Goal: Task Accomplishment & Management: Use online tool/utility

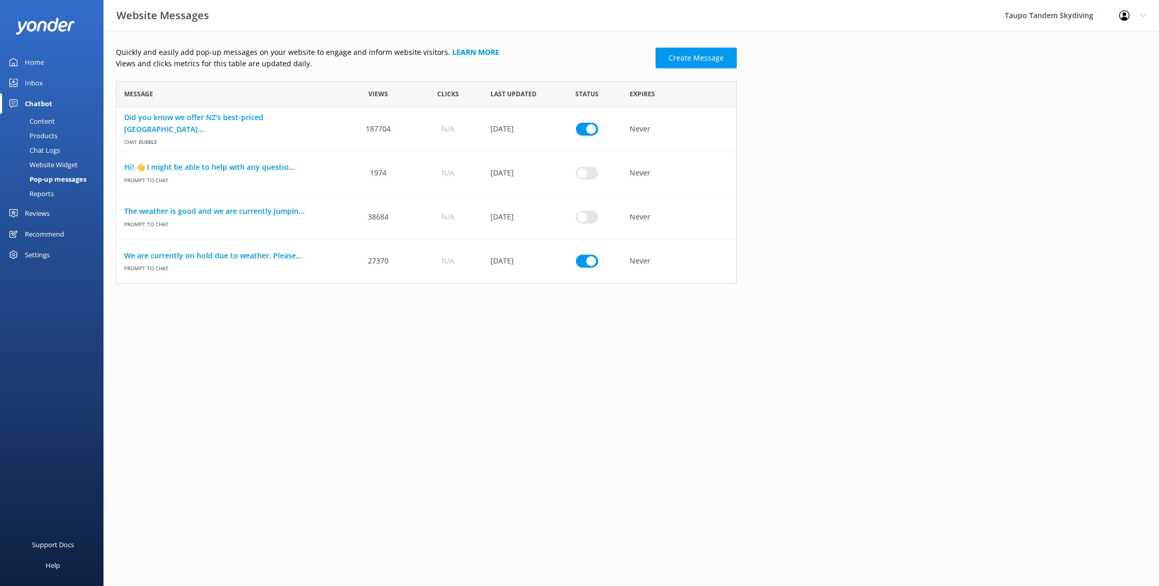
scroll to position [202, 621]
click at [223, 253] on link "We are currently on hold due to weather. Please..." at bounding box center [230, 255] width 212 height 11
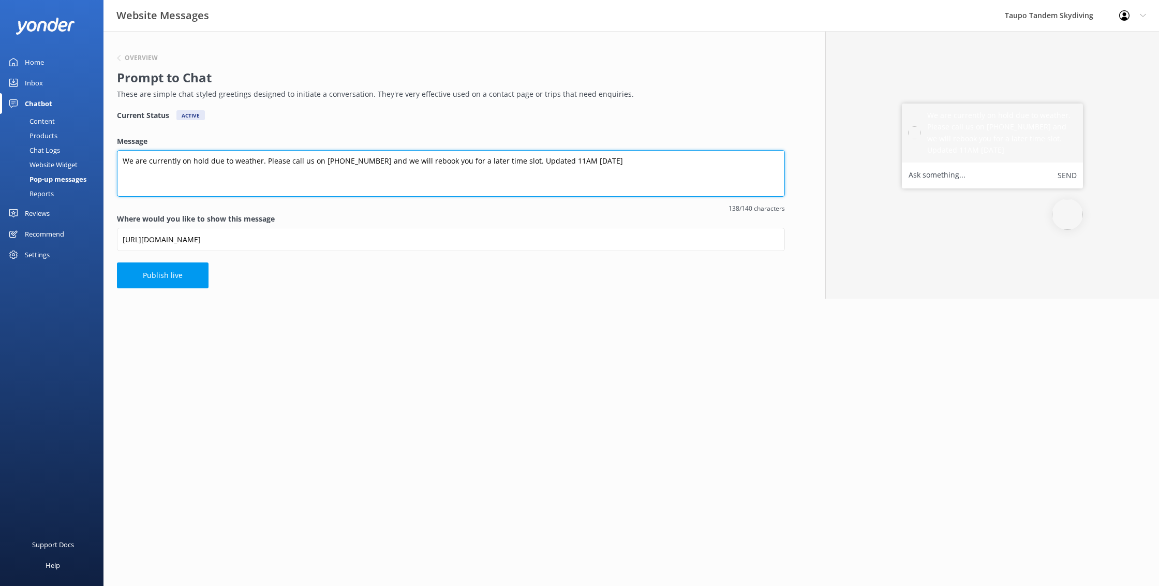
click at [564, 162] on textarea "We are currently on hold due to weather. Please call us on [PHONE_NUMBER] and w…" at bounding box center [451, 173] width 668 height 47
type textarea "We are currently on hold due to weather. Please call us on [PHONE_NUMBER] and w…"
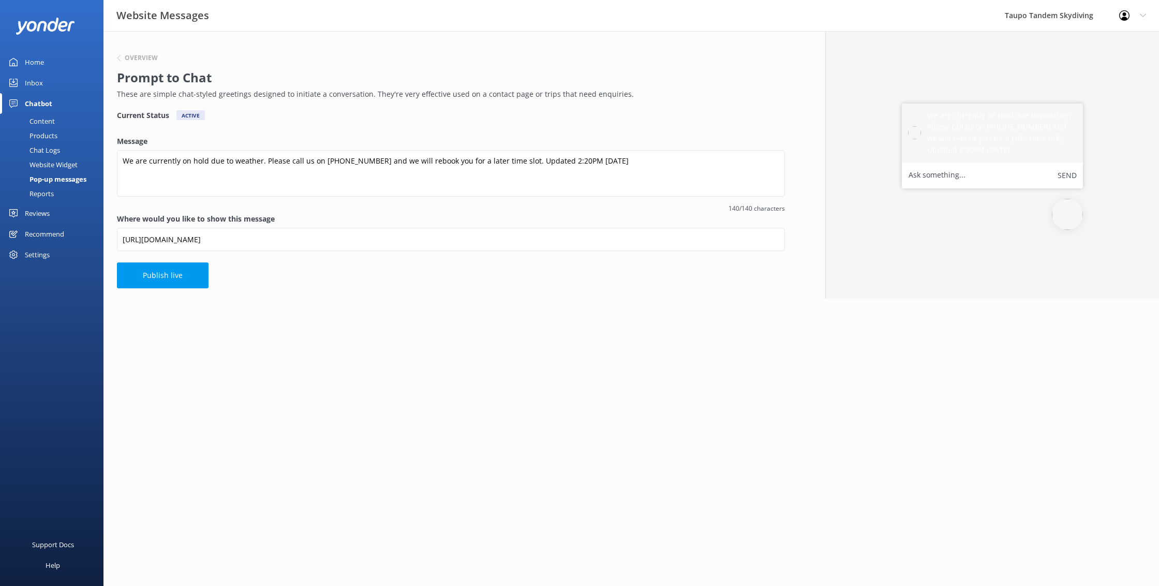
click at [459, 309] on html "Website Messages Taupo Tandem Skydiving Profile Settings Logout Home Inbox Chat…" at bounding box center [579, 293] width 1159 height 586
click at [168, 276] on button "Publish live" at bounding box center [163, 275] width 92 height 26
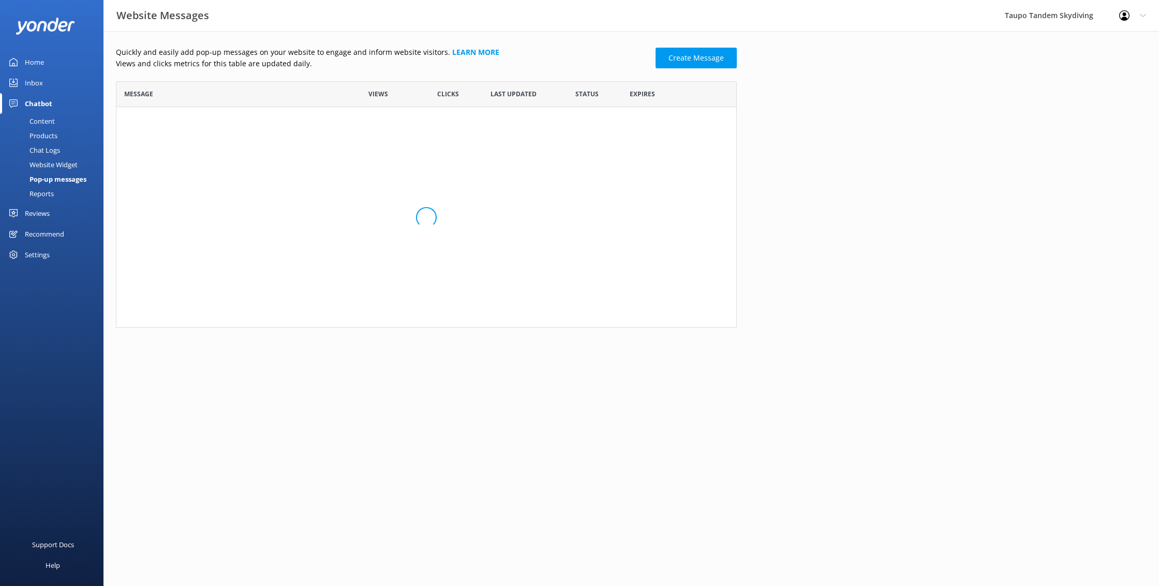
scroll to position [202, 621]
